Goal: Task Accomplishment & Management: Use online tool/utility

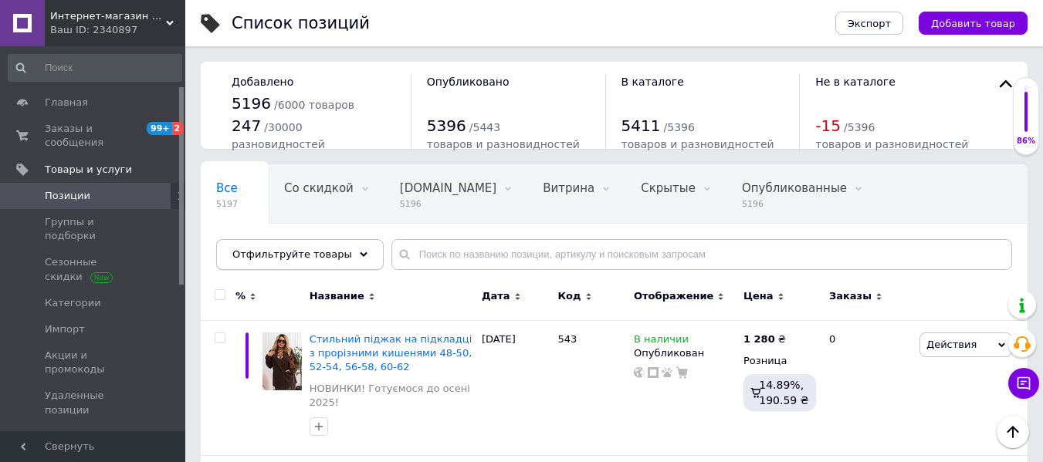
click at [313, 248] on span "Отфильтруйте товары" at bounding box center [292, 254] width 120 height 12
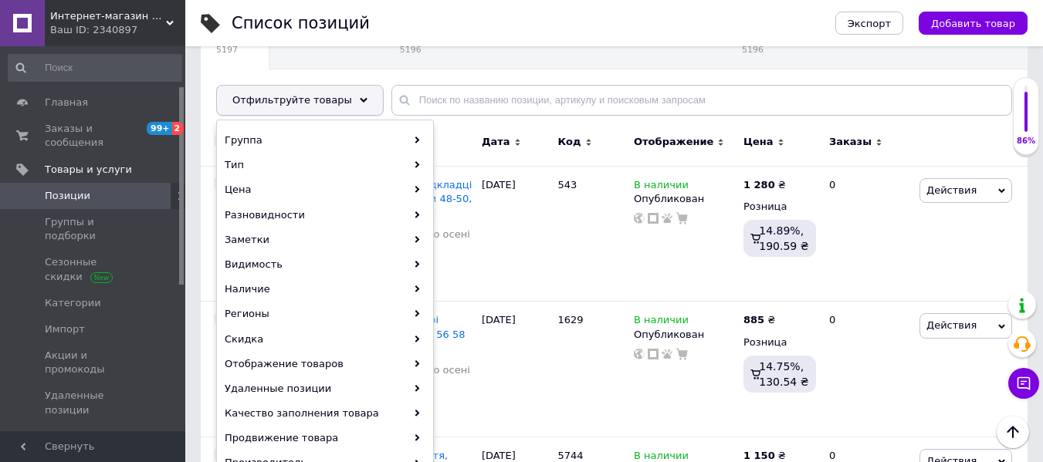
scroll to position [77, 0]
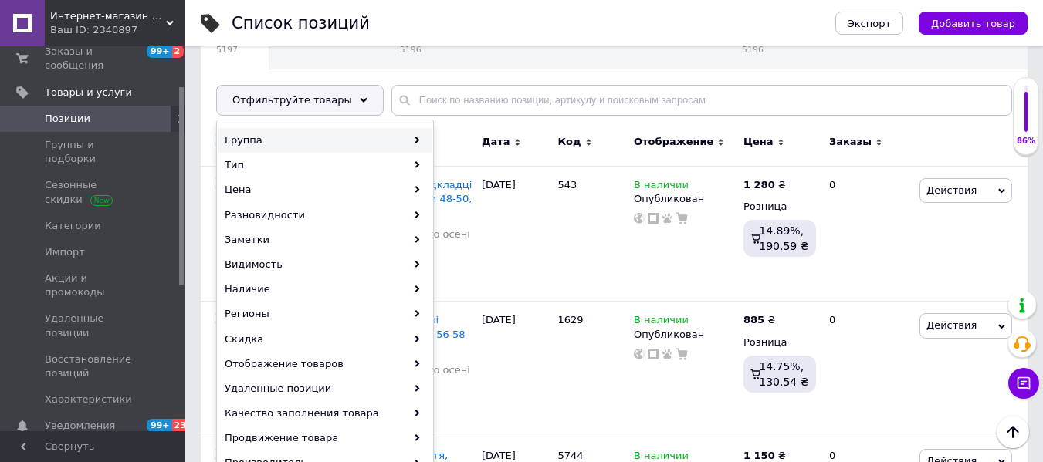
click at [303, 145] on div "Группа" at bounding box center [325, 140] width 215 height 25
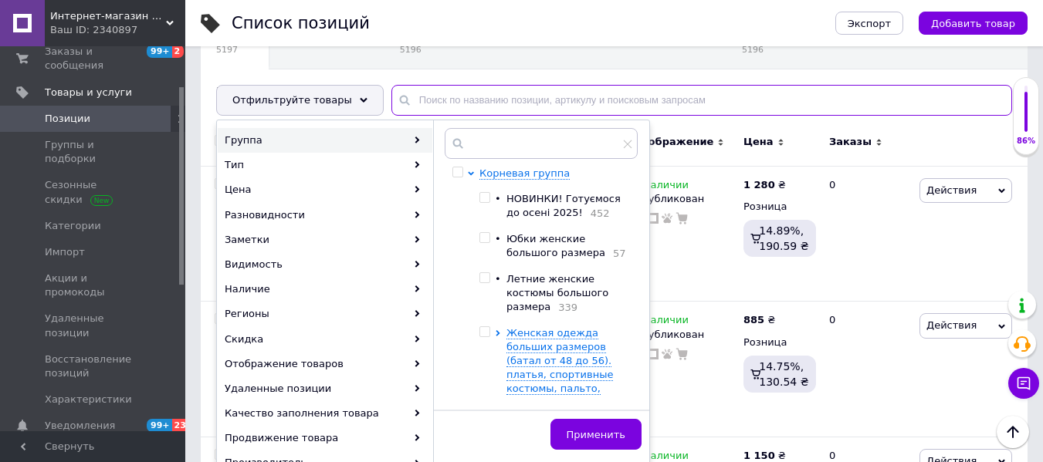
click at [546, 113] on input "text" at bounding box center [701, 100] width 620 height 31
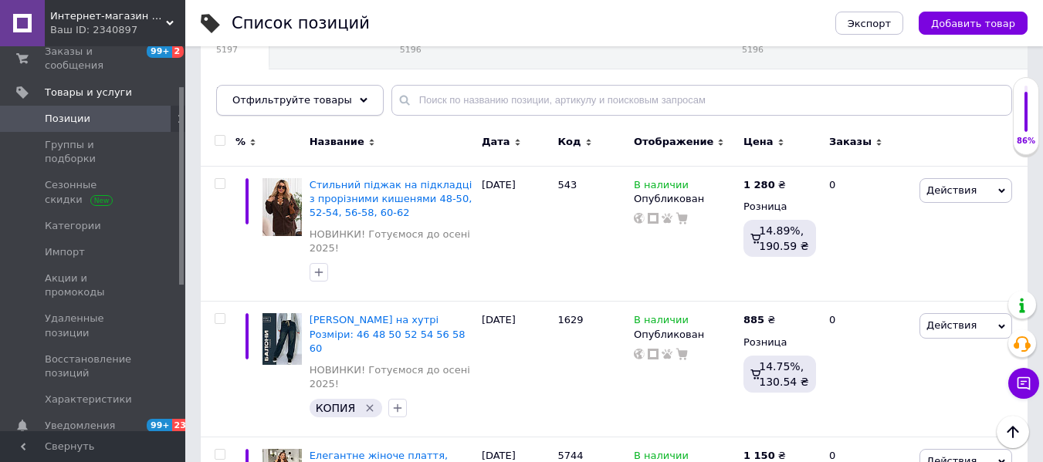
click at [292, 101] on span "Отфильтруйте товары" at bounding box center [292, 100] width 120 height 12
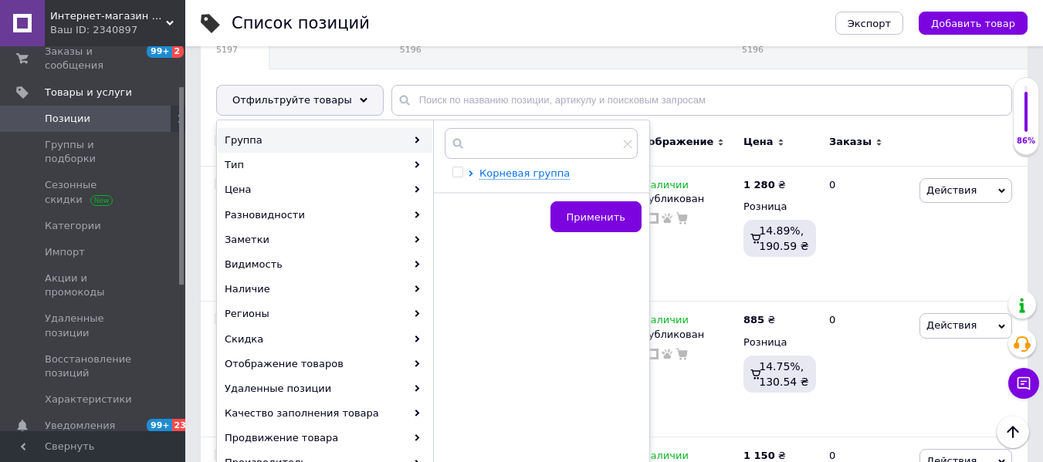
click at [287, 137] on div "Группа" at bounding box center [325, 140] width 215 height 25
click at [411, 140] on div "Группа" at bounding box center [325, 140] width 215 height 25
click at [401, 137] on div "Группа" at bounding box center [325, 140] width 215 height 25
click at [488, 171] on span "Корневая группа" at bounding box center [524, 173] width 90 height 12
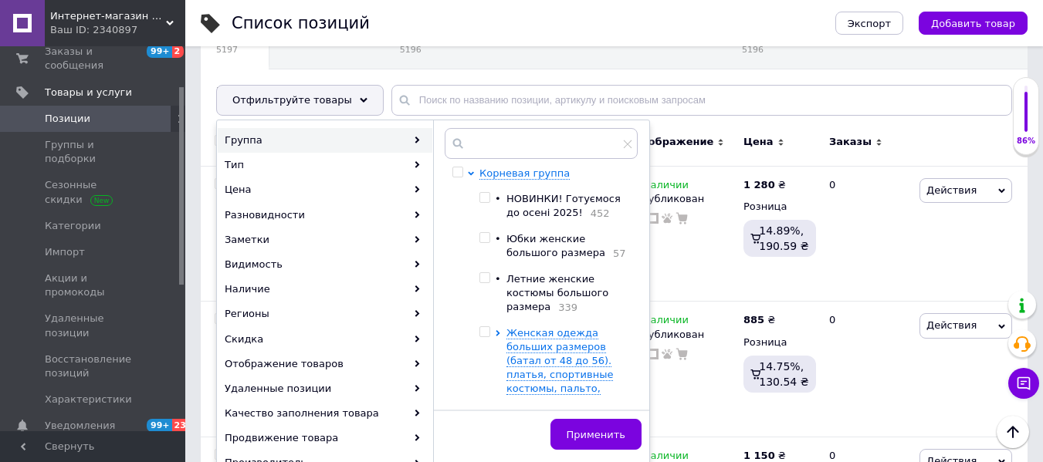
click at [483, 193] on input "checkbox" at bounding box center [484, 198] width 10 height 10
checkbox input "true"
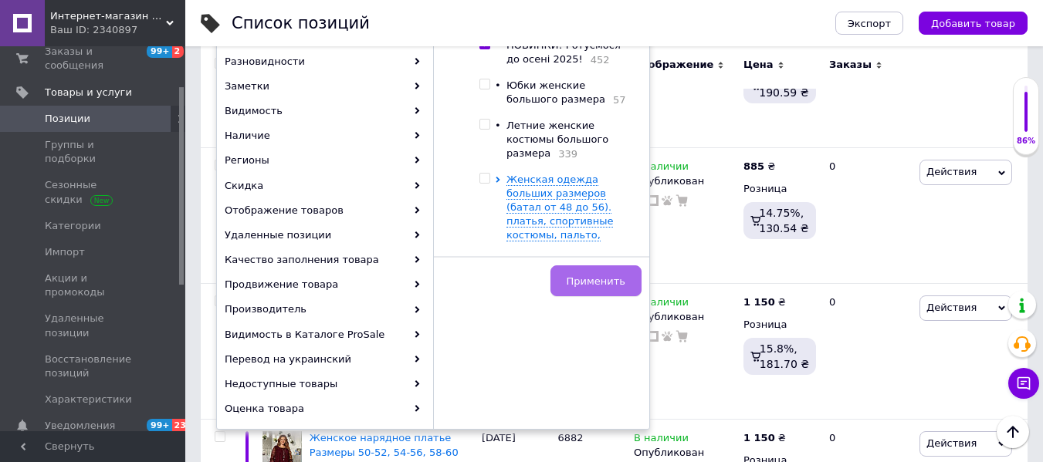
scroll to position [309, 0]
click at [608, 275] on span "Применить" at bounding box center [595, 281] width 59 height 12
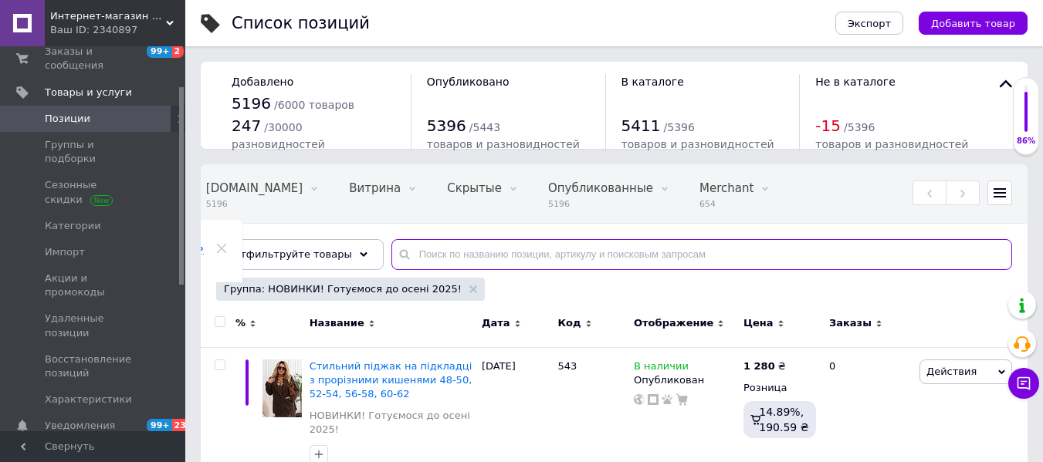
click at [420, 248] on input "text" at bounding box center [701, 254] width 620 height 31
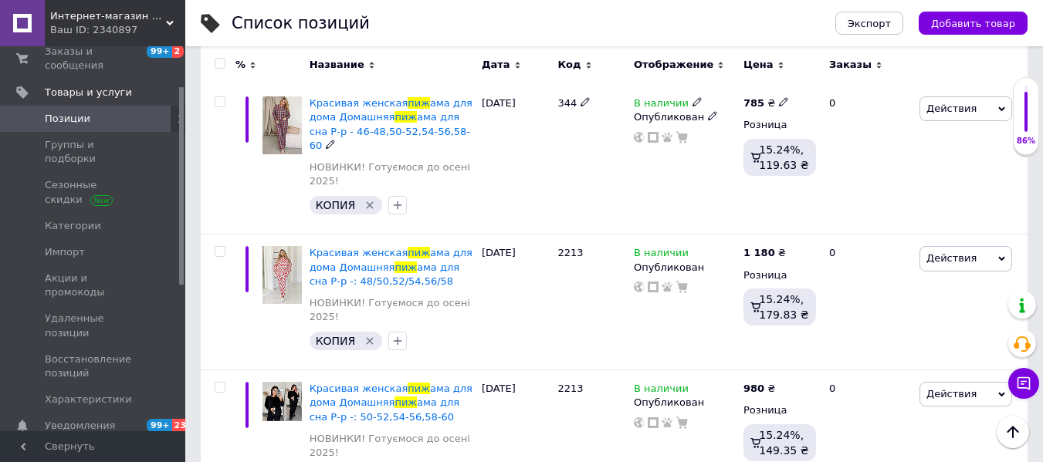
scroll to position [508, 0]
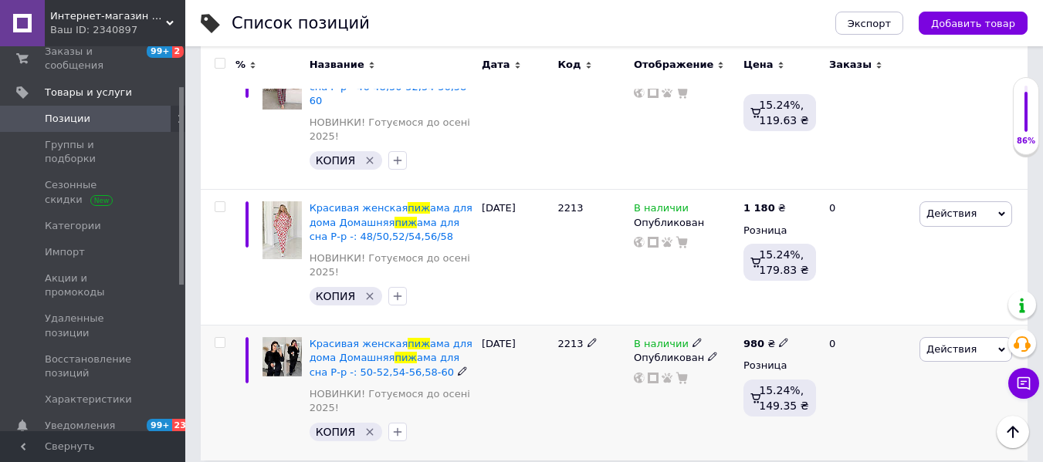
type input "пиж"
click at [965, 343] on span "Действия" at bounding box center [951, 349] width 50 height 12
click at [864, 412] on li "Копировать" at bounding box center [901, 423] width 219 height 22
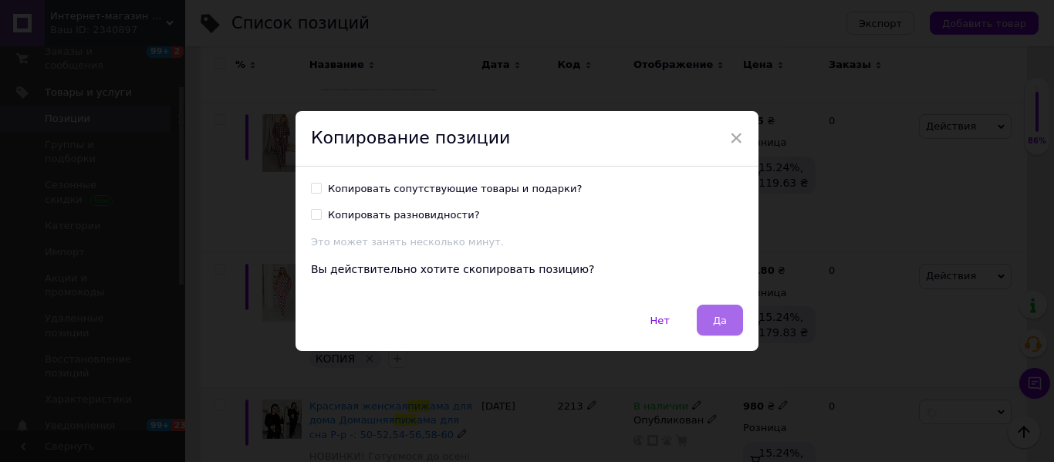
click at [710, 310] on button "Да" at bounding box center [720, 320] width 46 height 31
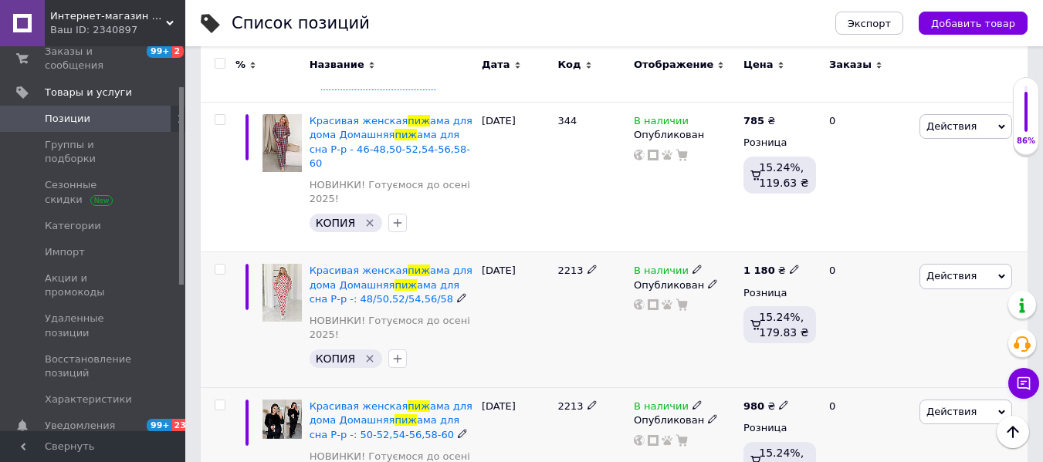
scroll to position [0, 194]
